Goal: Information Seeking & Learning: Learn about a topic

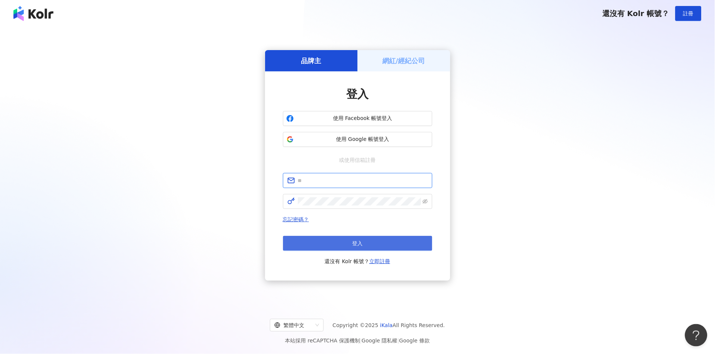
type input "**********"
click at [354, 241] on span "登入" at bounding box center [358, 243] width 10 height 6
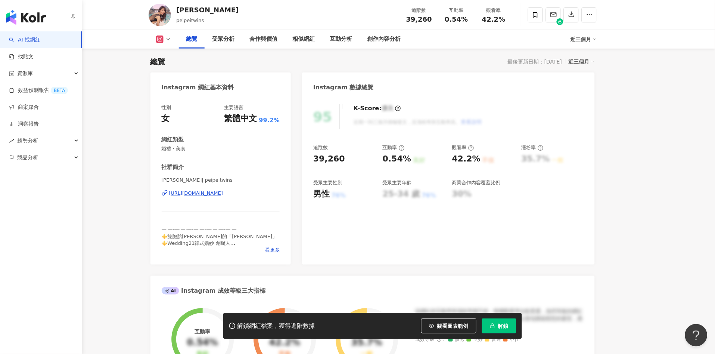
drag, startPoint x: 0, startPoint y: 212, endPoint x: 34, endPoint y: 212, distance: 34.4
click at [0, 213] on div "AI 找網紅 找貼文 資源庫 效益預測報告 BETA 商案媒合 洞察報告 趨勢分析 競品分析" at bounding box center [41, 192] width 82 height 322
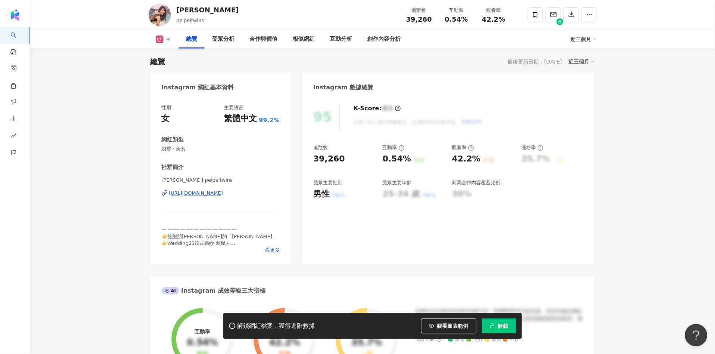
click at [442, 323] on span "觀看圖表範例" at bounding box center [452, 326] width 31 height 6
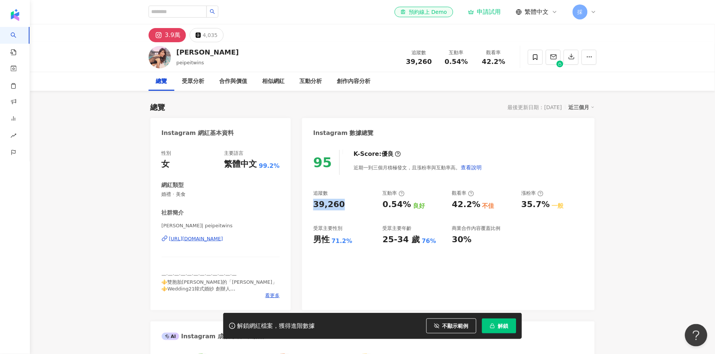
drag, startPoint x: 317, startPoint y: 205, endPoint x: 346, endPoint y: 206, distance: 28.4
click at [346, 206] on div "39,260" at bounding box center [344, 205] width 62 height 12
copy div "39,260"
drag, startPoint x: 314, startPoint y: 238, endPoint x: 341, endPoint y: 231, distance: 27.7
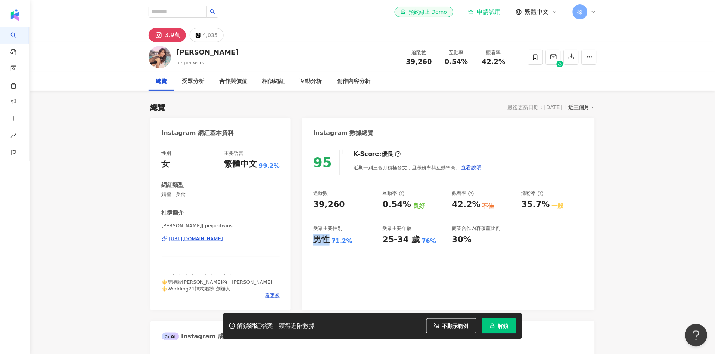
click at [331, 234] on div "男性 71.2%" at bounding box center [344, 240] width 62 height 12
drag, startPoint x: 333, startPoint y: 242, endPoint x: 350, endPoint y: 241, distance: 17.6
click at [350, 241] on div "男性 71.2%" at bounding box center [344, 240] width 62 height 12
copy div "71.2%"
drag, startPoint x: 380, startPoint y: 201, endPoint x: 409, endPoint y: 206, distance: 28.9
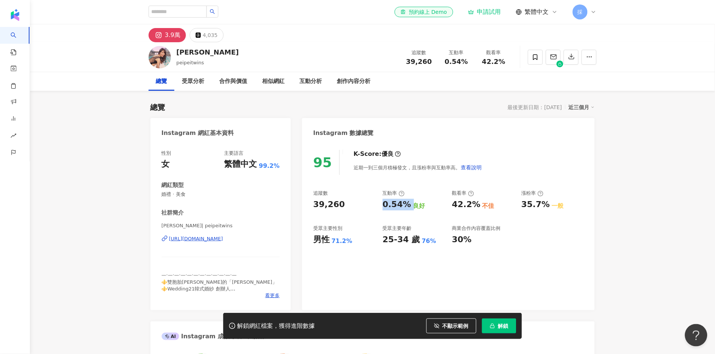
click at [409, 206] on div "追蹤數 39,260 互動率 0.54% 良好 觀看率 42.2% 不佳 漲粉率 35.7% 一般 受眾主要性別 男性 71.2% 受眾主要年齡 25-34 …" at bounding box center [448, 217] width 270 height 55
copy div "0.54%"
drag, startPoint x: 453, startPoint y: 200, endPoint x: 477, endPoint y: 200, distance: 23.5
click at [477, 200] on div "42.2%" at bounding box center [466, 205] width 28 height 12
click at [313, 75] on div "互動分析" at bounding box center [310, 81] width 37 height 19
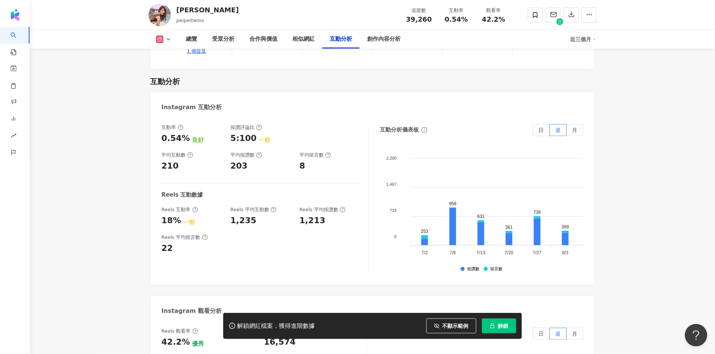
scroll to position [1545, 0]
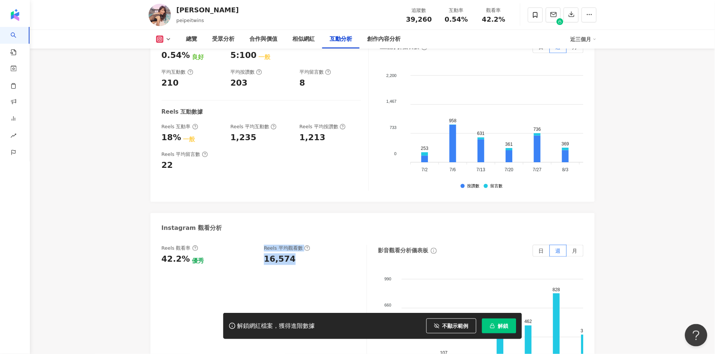
drag, startPoint x: 264, startPoint y: 241, endPoint x: 290, endPoint y: 241, distance: 26.5
click at [290, 245] on div "Reels 觀看率 42.2% 優秀 Reels 平均觀看數 16,574" at bounding box center [261, 255] width 198 height 20
drag, startPoint x: 260, startPoint y: 240, endPoint x: 263, endPoint y: 236, distance: 5.3
click at [260, 245] on div "Reels 觀看率 42.2% 優秀 Reels 平均觀看數 16,574" at bounding box center [261, 255] width 198 height 20
click at [266, 253] on div "16,574" at bounding box center [280, 259] width 32 height 12
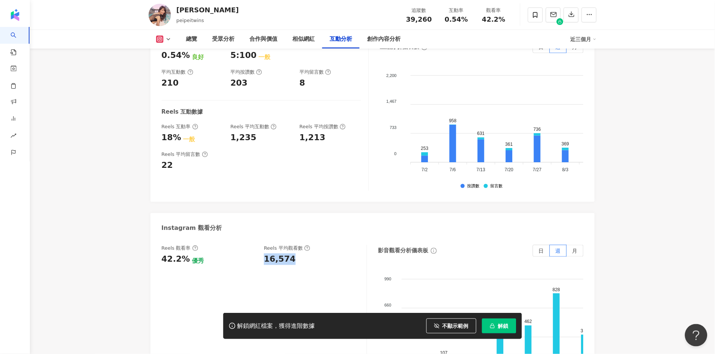
drag, startPoint x: 274, startPoint y: 240, endPoint x: 293, endPoint y: 241, distance: 19.1
click at [293, 253] on div "16,574" at bounding box center [311, 259] width 95 height 12
copy div "16,574"
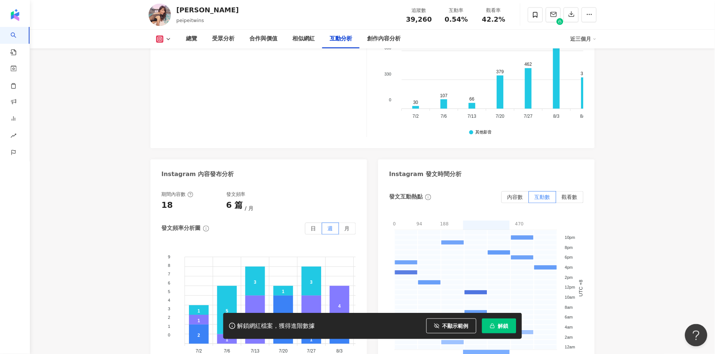
scroll to position [1877, 0]
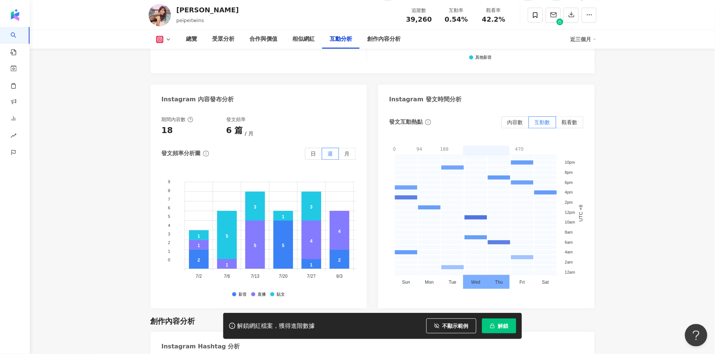
click at [267, 125] on div "期間內容數 18 發文頻率 6 篇 月 發文頻率分析圖 日 週 月 9 9 8 8 7 7 6 6 5 5 4 4 3 3 2 2 1 1 0 0 2 5 1…" at bounding box center [259, 206] width 194 height 181
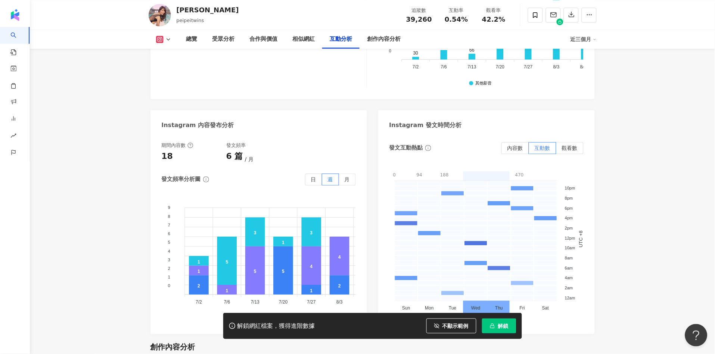
scroll to position [1867, 0]
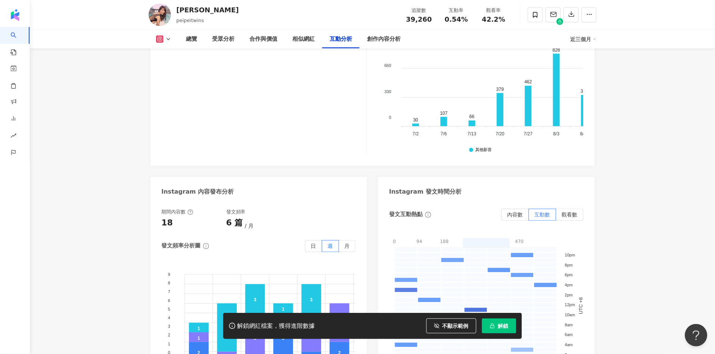
scroll to position [1701, 0]
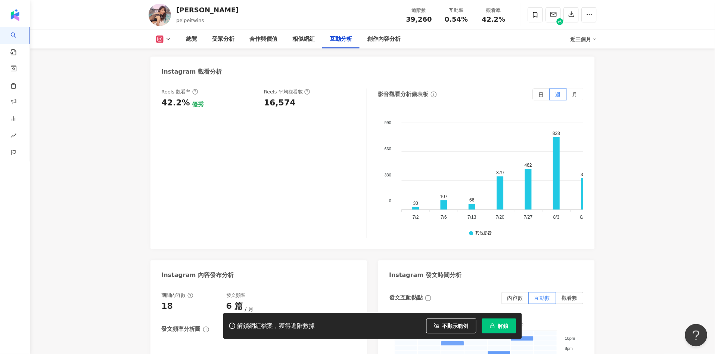
click at [167, 35] on button at bounding box center [164, 38] width 30 height 7
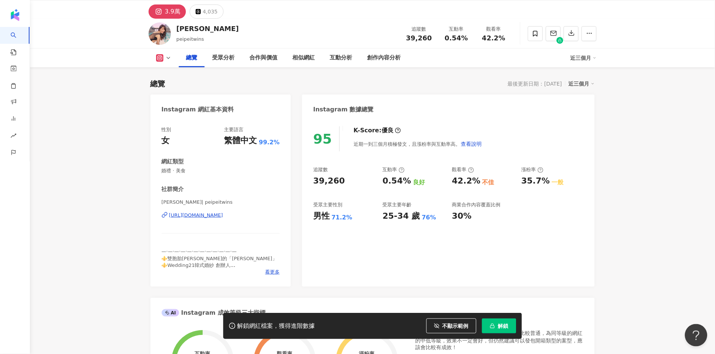
scroll to position [0, 0]
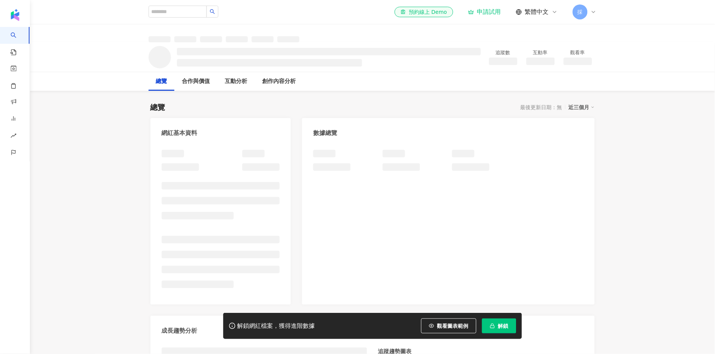
click at [450, 327] on span "觀看圖表範例" at bounding box center [452, 326] width 31 height 6
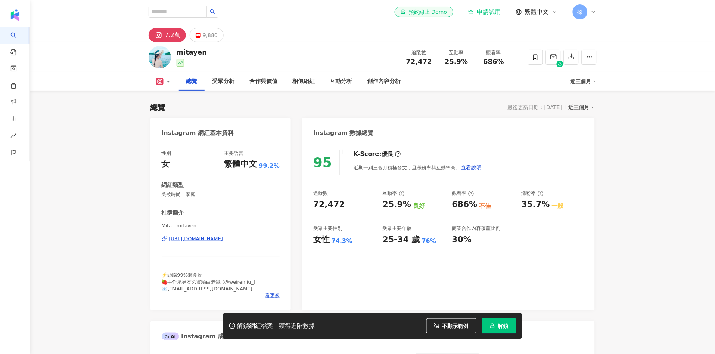
scroll to position [46, 0]
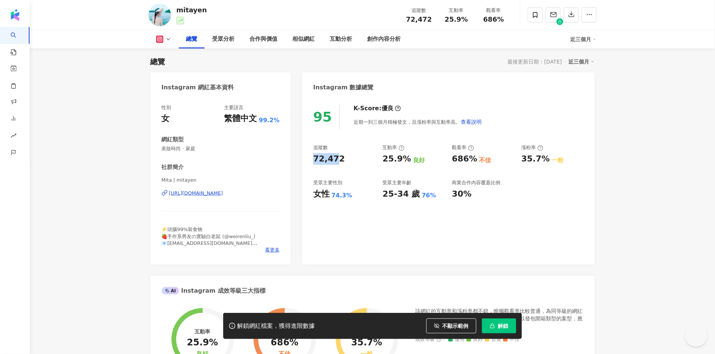
drag, startPoint x: 313, startPoint y: 158, endPoint x: 329, endPoint y: 165, distance: 17.7
click at [339, 161] on div "95 K-Score : 優良 近期一到三個月積極發文，且漲粉率與互動率高。 查看說明 追蹤數 72,472 互動率 25.9% 良好 觀看率 686% 不佳…" at bounding box center [448, 181] width 292 height 168
copy div "72,47"
drag, startPoint x: 310, startPoint y: 187, endPoint x: 320, endPoint y: 195, distance: 12.5
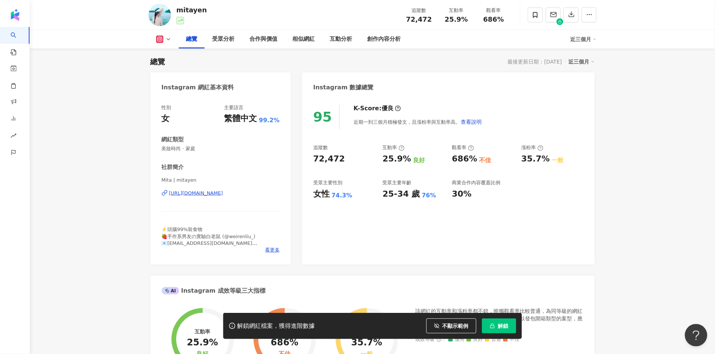
click at [311, 187] on div "95 K-Score : 優良 近期一到三個月積極發文，且漲粉率與互動率高。 查看說明 追蹤數 72,472 互動率 25.9% 良好 觀看率 686% 不佳…" at bounding box center [448, 181] width 292 height 168
drag, startPoint x: 317, startPoint y: 196, endPoint x: 326, endPoint y: 195, distance: 8.3
click at [326, 195] on div "女性" at bounding box center [321, 194] width 16 height 12
drag, startPoint x: 330, startPoint y: 194, endPoint x: 355, endPoint y: 196, distance: 24.7
click at [354, 197] on div "女性 74.3%" at bounding box center [344, 194] width 62 height 12
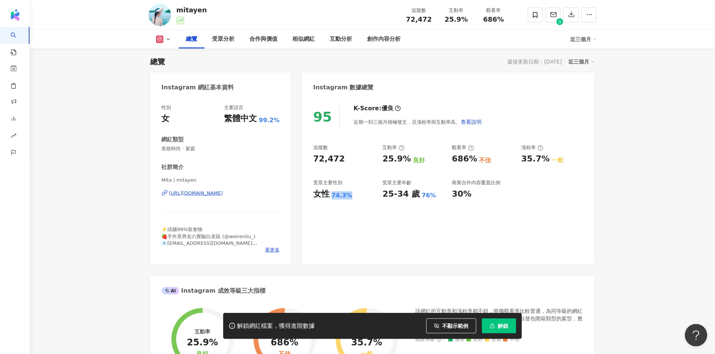
copy div "女性 74.3%"
drag, startPoint x: 384, startPoint y: 158, endPoint x: 408, endPoint y: 159, distance: 24.3
click at [408, 159] on div "25.9% 良好" at bounding box center [414, 159] width 62 height 12
copy div "25.9%"
click at [340, 45] on div "互動分析" at bounding box center [341, 39] width 37 height 19
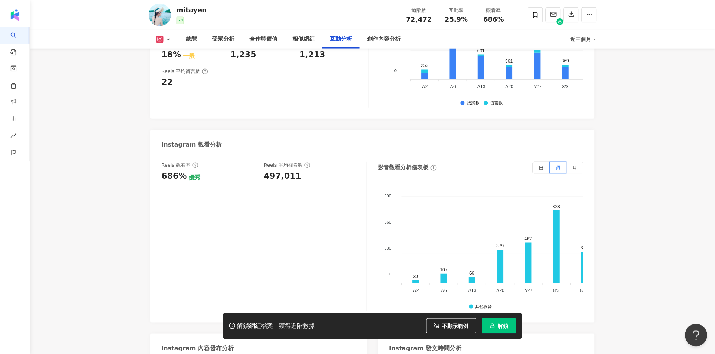
scroll to position [1744, 0]
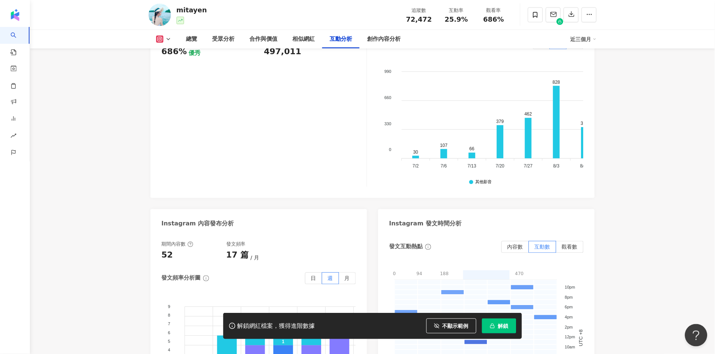
click at [337, 39] on div "互動分析" at bounding box center [341, 39] width 22 height 9
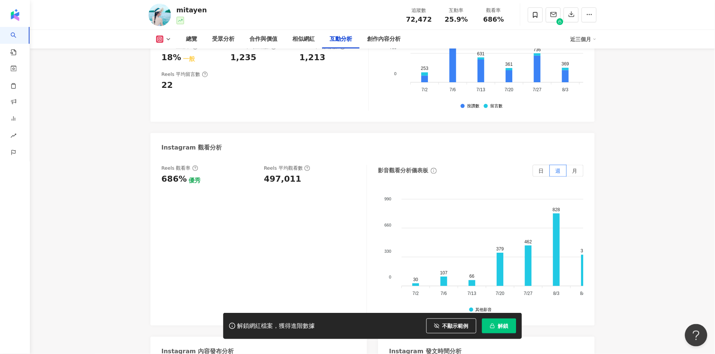
scroll to position [1578, 0]
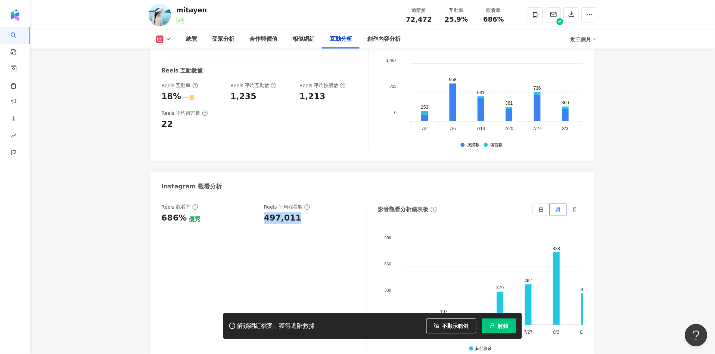
drag, startPoint x: 265, startPoint y: 198, endPoint x: 294, endPoint y: 203, distance: 28.9
click at [294, 212] on div "497,011" at bounding box center [282, 218] width 37 height 12
copy div "497,011"
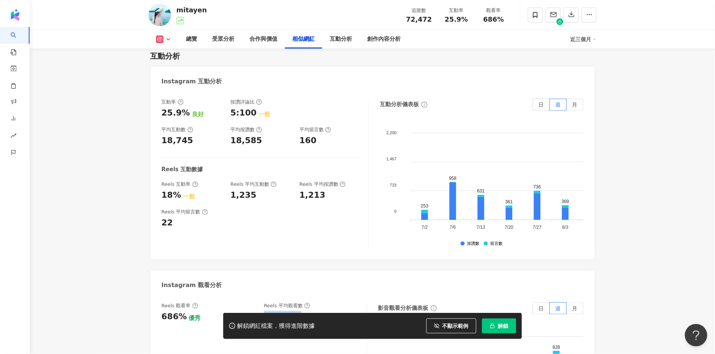
scroll to position [1370, 0]
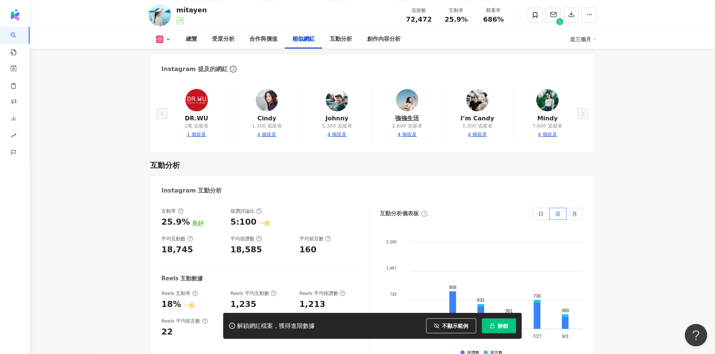
click at [170, 43] on div "總覽 受眾分析 合作與價值 相似網紅 互動分析 創作內容分析 近三個月" at bounding box center [373, 39] width 448 height 19
click at [170, 38] on icon at bounding box center [168, 39] width 6 height 6
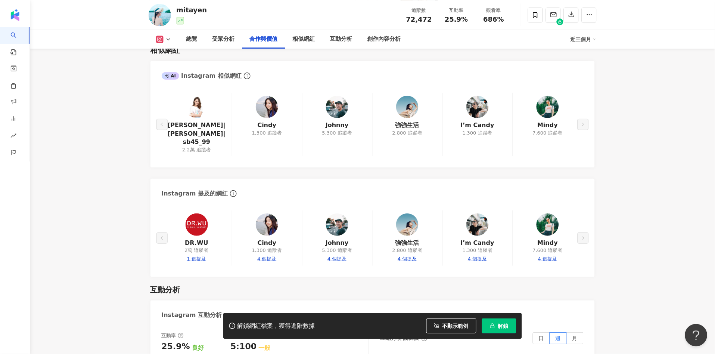
scroll to position [997, 0]
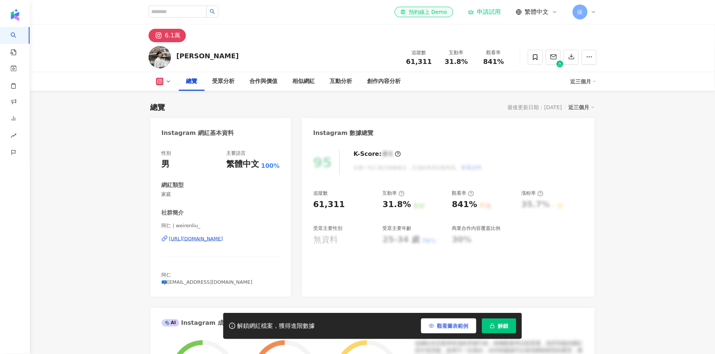
scroll to position [46, 0]
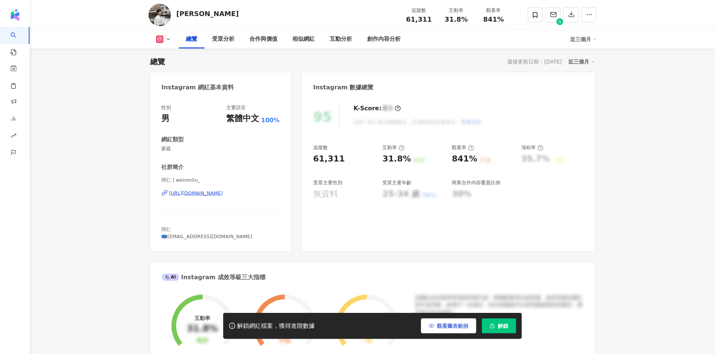
click at [452, 323] on span "觀看圖表範例" at bounding box center [452, 326] width 31 height 6
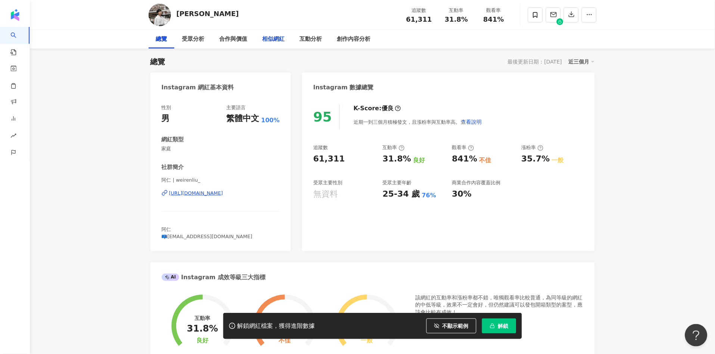
scroll to position [0, 0]
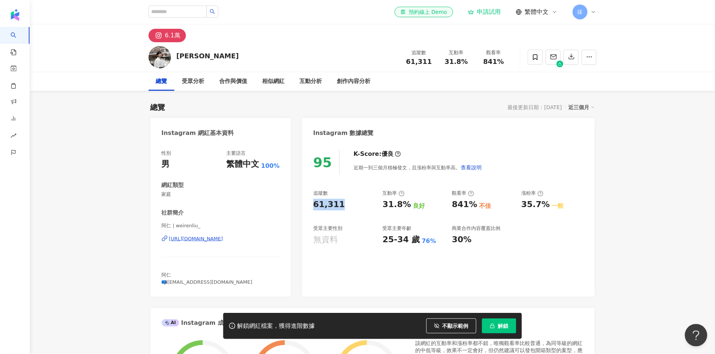
drag, startPoint x: 312, startPoint y: 202, endPoint x: 344, endPoint y: 206, distance: 31.6
click at [344, 206] on div "95 K-Score : 優良 近期一到三個月積極發文，且漲粉率與互動率高。 查看說明 追蹤數 61,311 互動率 31.8% 良好 觀看率 841% 不佳…" at bounding box center [448, 219] width 292 height 154
copy div "61,311"
drag, startPoint x: 381, startPoint y: 201, endPoint x: 409, endPoint y: 203, distance: 28.4
click at [409, 203] on div "追蹤數 61,311 互動率 31.8% 良好 觀看率 841% 不佳 漲粉率 35.7% 一般 受眾主要性別 無資料 受眾主要年齡 25-34 歲 76% …" at bounding box center [448, 217] width 270 height 55
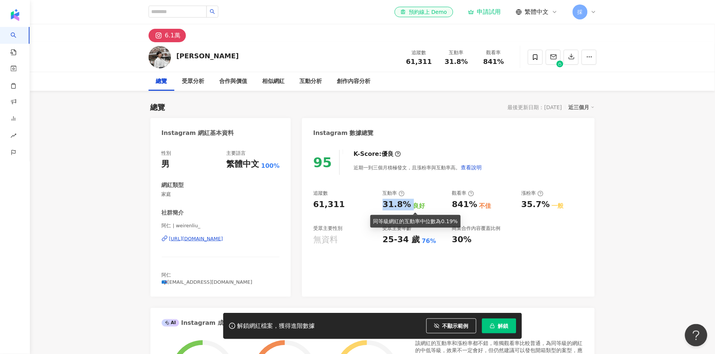
copy div "31.8%"
click at [306, 77] on div "互動分析" at bounding box center [311, 81] width 22 height 9
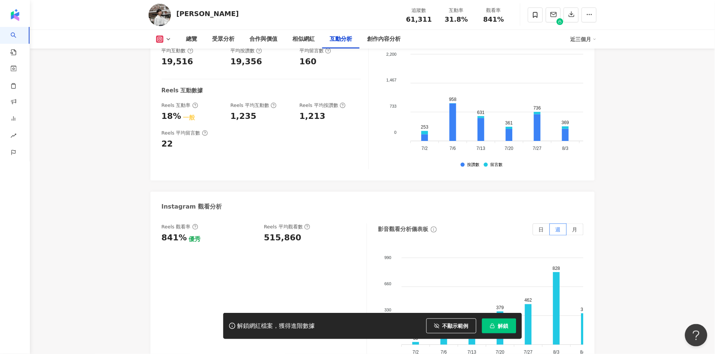
scroll to position [1543, 0]
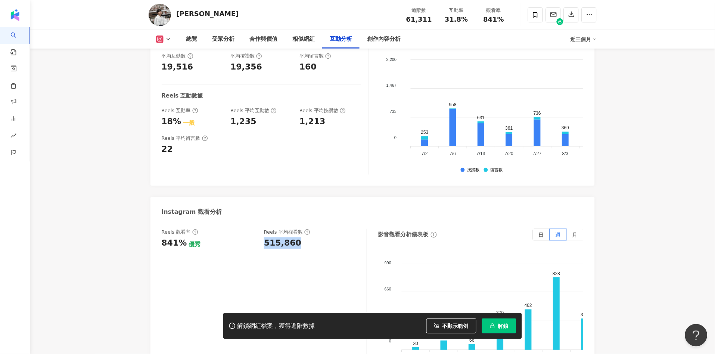
drag, startPoint x: 263, startPoint y: 231, endPoint x: 296, endPoint y: 233, distance: 33.6
click at [296, 233] on div "Reels 觀看率 841% 優秀 Reels 平均觀看數 515,860" at bounding box center [261, 239] width 198 height 20
copy div "515,860"
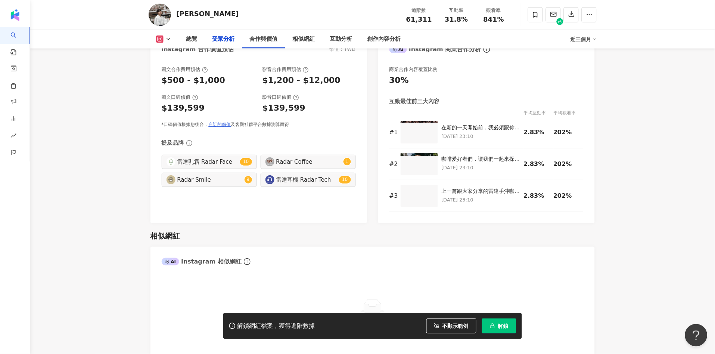
scroll to position [921, 0]
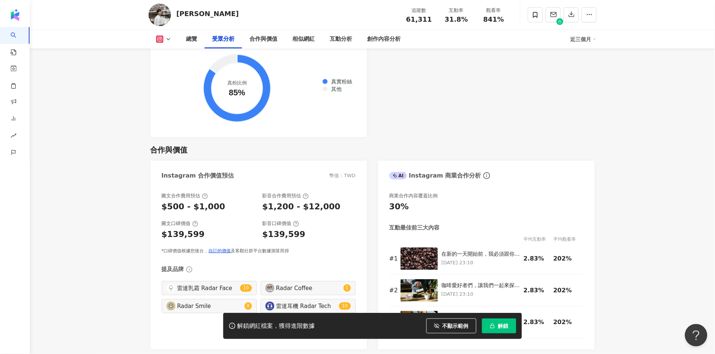
click at [168, 42] on button at bounding box center [164, 38] width 30 height 7
click at [114, 94] on main "6.1萬 Weiren Liu 追蹤數 61,311 互動率 31.8% 觀看率 841% 總覽 受眾分析 合作與價值 相似網紅 互動分析 創作內容分析 近三…" at bounding box center [372, 360] width 685 height 2513
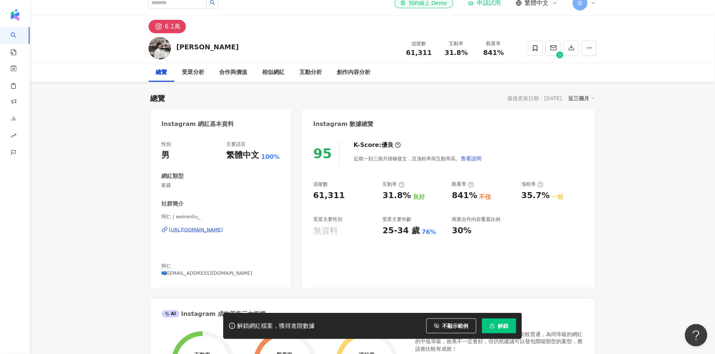
scroll to position [0, 0]
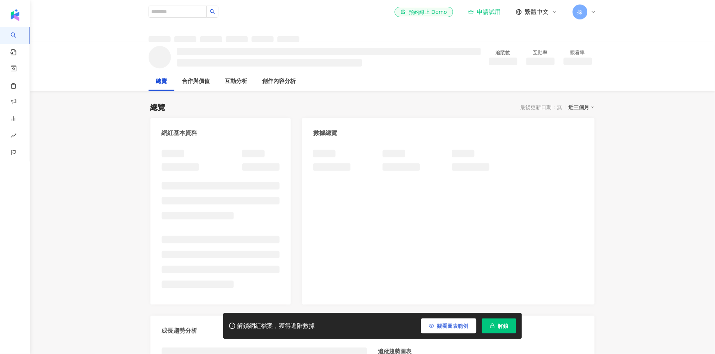
click at [446, 323] on span "觀看圖表範例" at bounding box center [452, 326] width 31 height 6
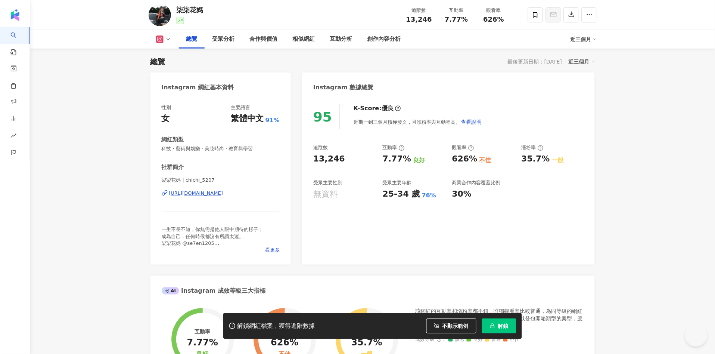
click at [343, 162] on div "95 K-Score : 優良 近期一到三個月積極發文，且漲粉率與互動率高。 查看說明 追蹤數 13,246 互動率 7.77% 良好 觀看率 626% 不佳…" at bounding box center [448, 181] width 292 height 168
click at [387, 161] on div "7.77%" at bounding box center [397, 159] width 28 height 12
drag, startPoint x: 382, startPoint y: 158, endPoint x: 404, endPoint y: 156, distance: 22.9
click at [404, 156] on div "追蹤數 13,246 互動率 7.77% 良好 觀看率 626% 不佳 漲粉率 35.7% 一般 受眾主要性別 無資料 受眾主要年齡 25-34 歲 76% …" at bounding box center [448, 171] width 270 height 55
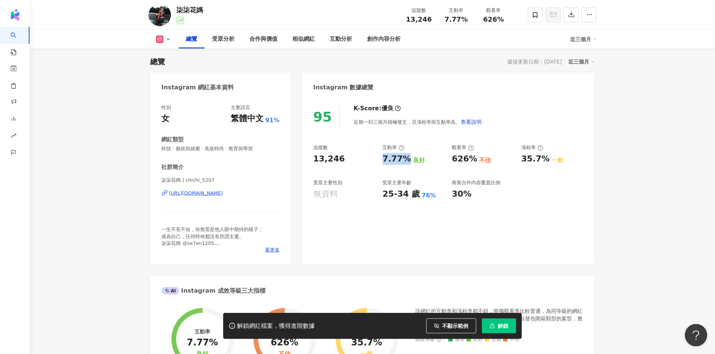
copy div "7.77%"
click at [348, 40] on div "互動分析" at bounding box center [341, 39] width 22 height 9
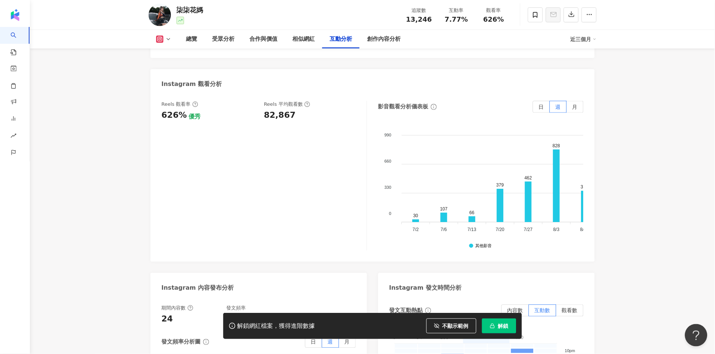
scroll to position [1590, 0]
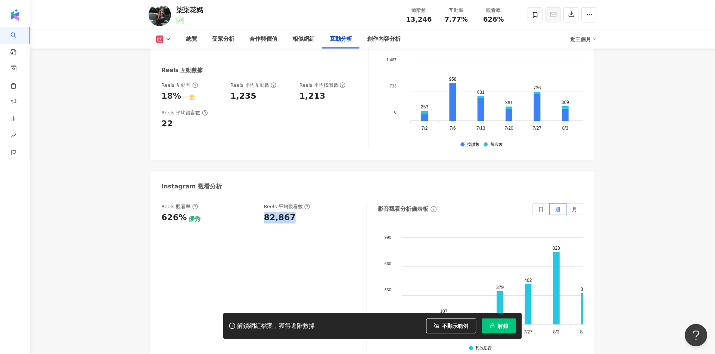
drag, startPoint x: 264, startPoint y: 195, endPoint x: 291, endPoint y: 199, distance: 27.1
click at [291, 203] on div "Reels 觀看率 626% 優秀 [PERSON_NAME] 平均觀看數 82,867" at bounding box center [261, 213] width 198 height 20
copy div "82,867"
click at [163, 35] on icon at bounding box center [159, 38] width 7 height 7
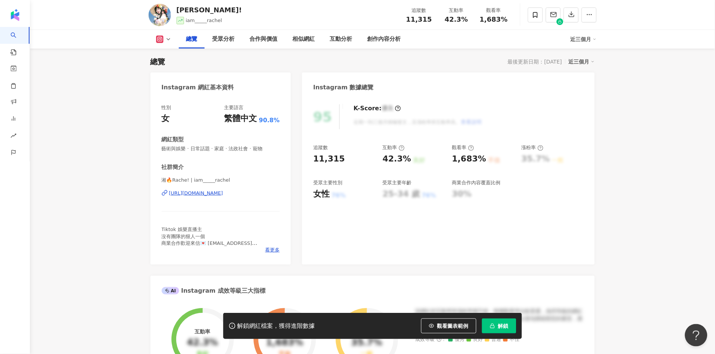
drag, startPoint x: 453, startPoint y: 329, endPoint x: 357, endPoint y: 210, distance: 153.2
click at [453, 329] on span "觀看圖表範例" at bounding box center [452, 326] width 31 height 6
click at [170, 34] on div "總覽 受眾分析 合作與價值 相似網紅 互動分析 創作內容分析 近三個月" at bounding box center [373, 39] width 448 height 19
click at [170, 38] on icon at bounding box center [168, 39] width 6 height 6
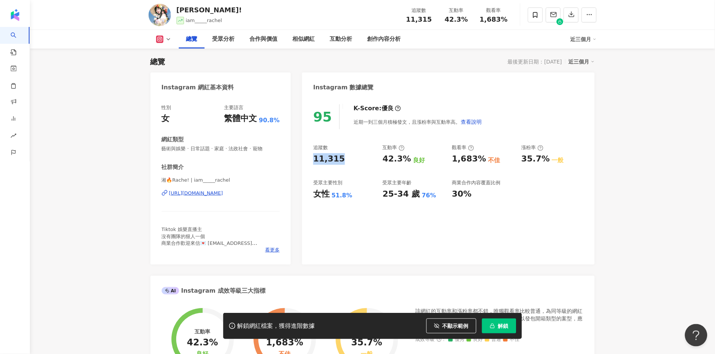
drag, startPoint x: 311, startPoint y: 161, endPoint x: 341, endPoint y: 161, distance: 30.6
click at [341, 161] on div "95 K-Score : 優良 近期一到三個月積極發文，且漲粉率與互動率高。 查看說明 追蹤數 11,315 互動率 42.3% 良好 觀看率 1,683% …" at bounding box center [448, 181] width 292 height 168
copy div "11,315"
click at [312, 189] on div "95 K-Score : 優良 近期一到三個月積極發文，且漲粉率與互動率高。 查看說明 追蹤數 11,315 互動率 42.3% 良好 觀看率 1,683% …" at bounding box center [448, 181] width 292 height 168
drag, startPoint x: 330, startPoint y: 196, endPoint x: 353, endPoint y: 195, distance: 22.8
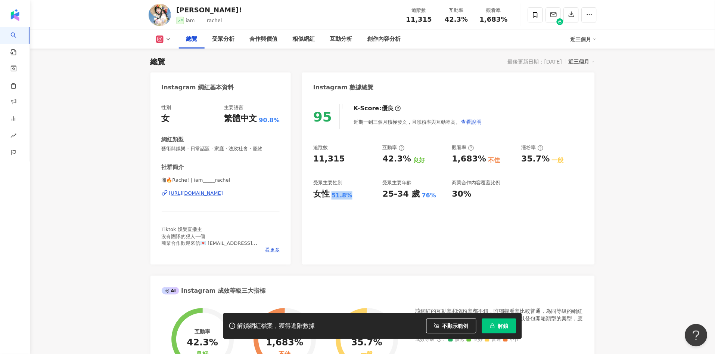
click at [353, 195] on div "女性 51.8%" at bounding box center [344, 194] width 62 height 12
copy div "女性 51.8%"
drag, startPoint x: 379, startPoint y: 159, endPoint x: 411, endPoint y: 156, distance: 32.6
click at [411, 156] on div "追蹤數 11,315 互動率 42.3% 良好 觀看率 1,683% 不佳 漲粉率 35.7% 一般 受眾主要性別 女性 51.8% 受眾主要年齡 25-34…" at bounding box center [448, 171] width 270 height 55
click at [391, 156] on div "42.3%" at bounding box center [397, 159] width 28 height 12
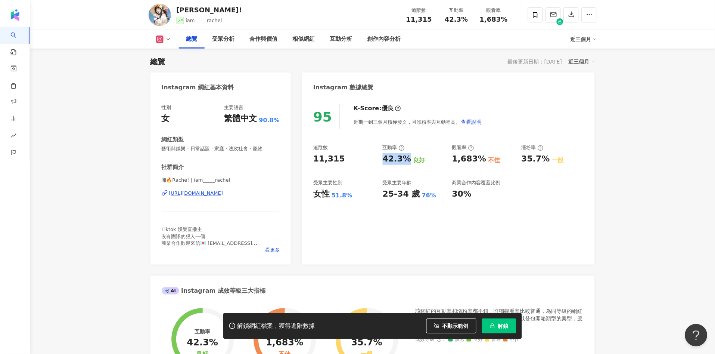
drag, startPoint x: 383, startPoint y: 159, endPoint x: 405, endPoint y: 160, distance: 22.0
click at [405, 160] on div "42.3%" at bounding box center [397, 159] width 28 height 12
copy div "42.3%"
click at [343, 37] on div "互動分析" at bounding box center [341, 39] width 22 height 9
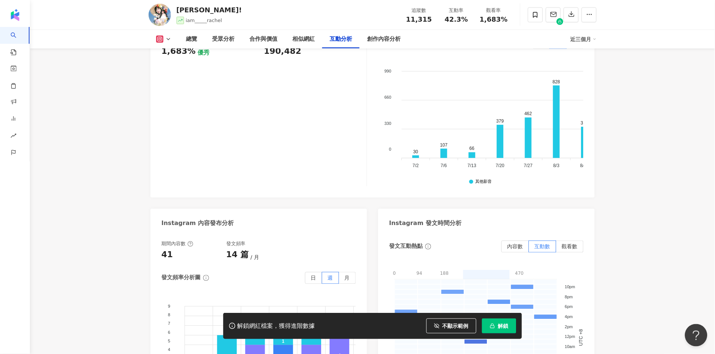
scroll to position [1638, 0]
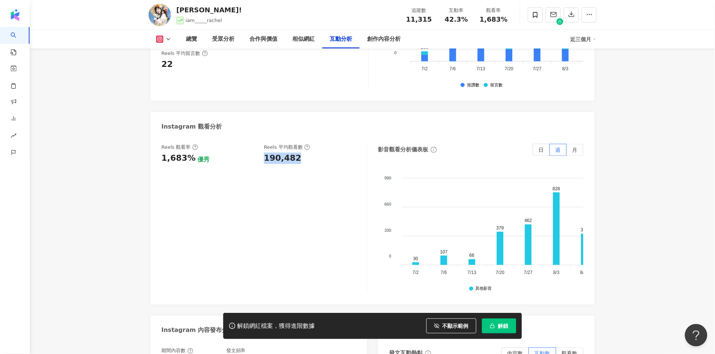
drag, startPoint x: 261, startPoint y: 137, endPoint x: 295, endPoint y: 138, distance: 33.6
click at [295, 144] on div "Reels 觀看率 1,683% 優秀 [PERSON_NAME] 平均觀看數 190,482" at bounding box center [261, 154] width 198 height 20
copy div "190,482"
